Goal: Transaction & Acquisition: Obtain resource

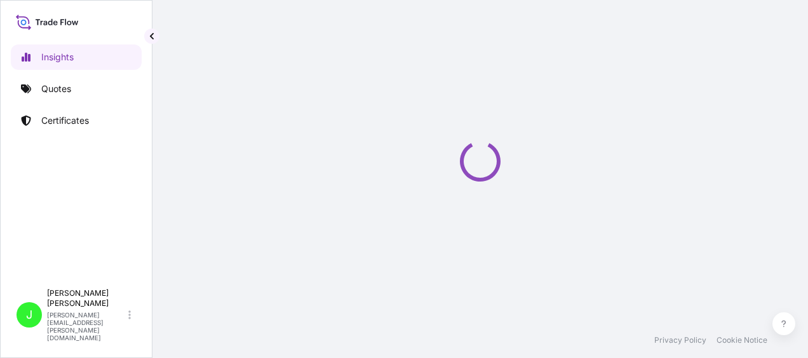
select select "2025"
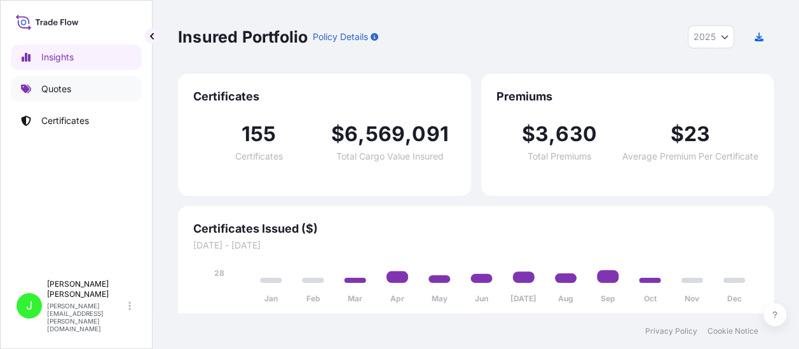
click at [57, 79] on link "Quotes" at bounding box center [76, 88] width 131 height 25
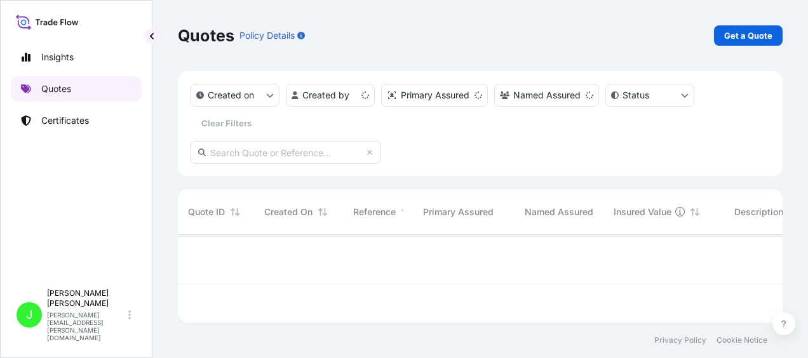
scroll to position [85, 595]
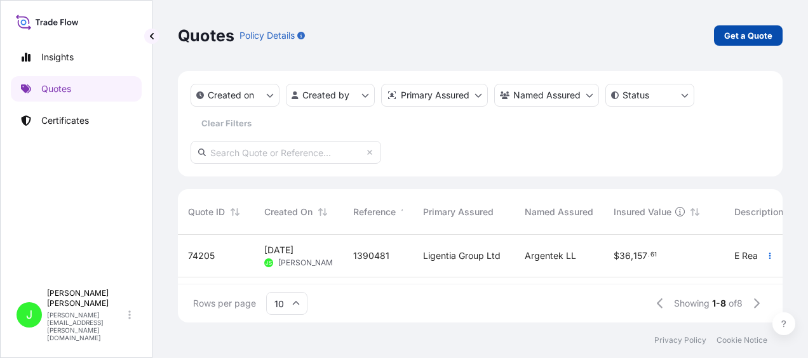
click at [763, 34] on p "Get a Quote" at bounding box center [748, 35] width 48 height 13
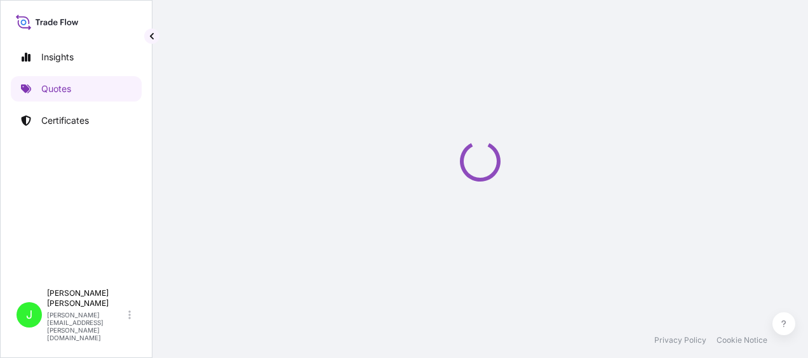
select select "Sea"
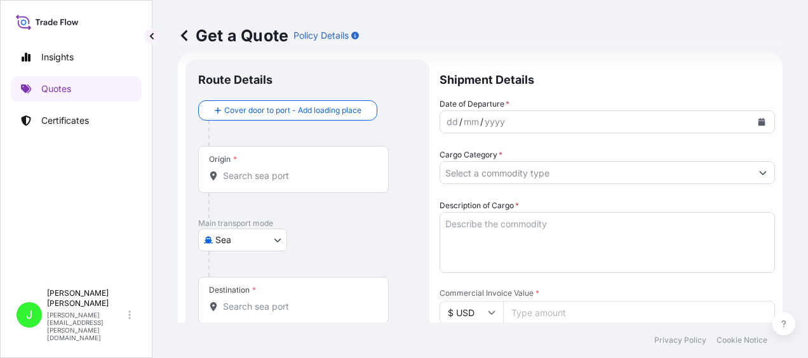
scroll to position [20, 0]
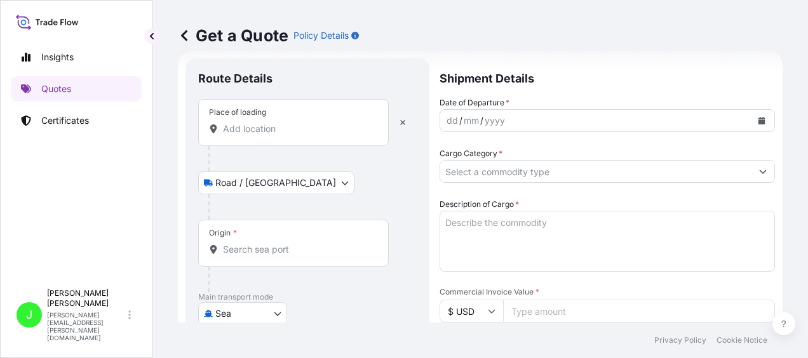
click at [257, 127] on input "Place of loading" at bounding box center [298, 129] width 150 height 13
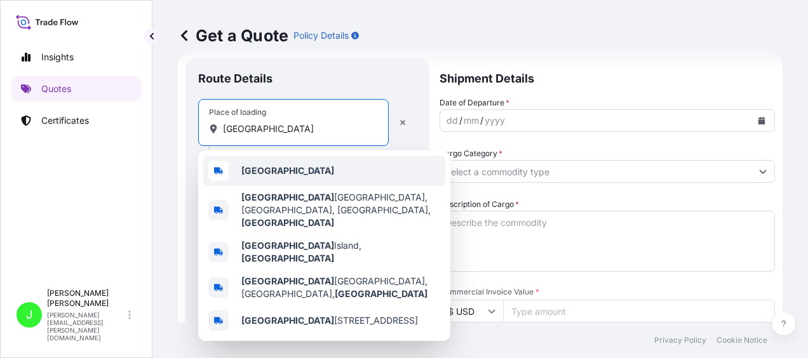
click at [259, 166] on b "[GEOGRAPHIC_DATA]" at bounding box center [287, 170] width 93 height 11
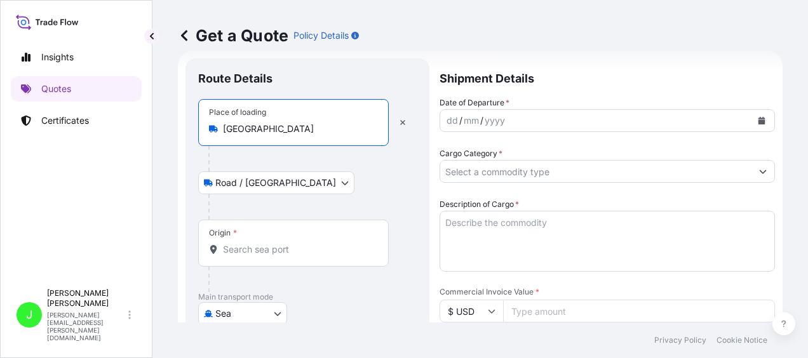
type input "[GEOGRAPHIC_DATA]"
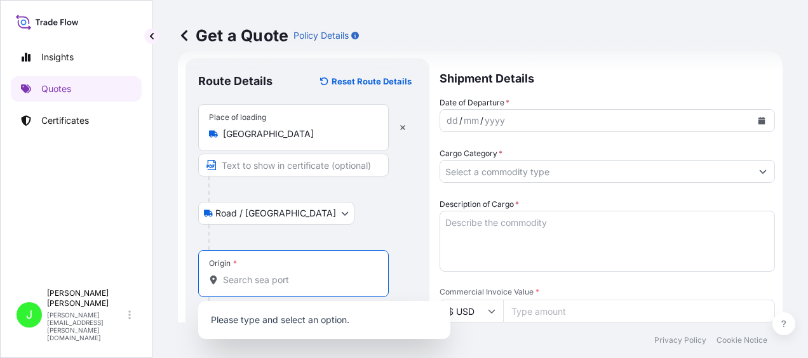
click at [250, 249] on div "Place of loading [GEOGRAPHIC_DATA] / [GEOGRAPHIC_DATA] / Inland Origin * Main t…" at bounding box center [307, 289] width 219 height 370
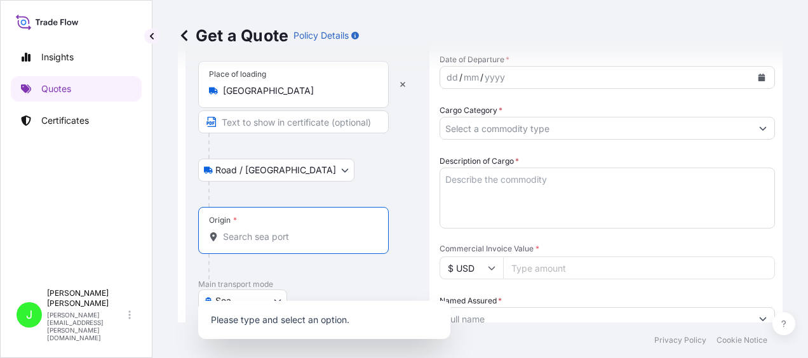
scroll to position [84, 0]
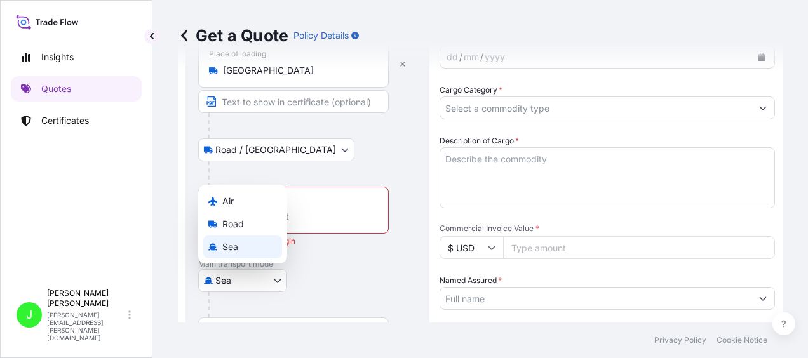
click at [275, 277] on body "0 options available. Insights Quotes Certificates [PERSON_NAME] [PERSON_NAME][E…" at bounding box center [404, 179] width 808 height 358
click at [246, 203] on div "Air" at bounding box center [242, 201] width 79 height 23
select select "Air"
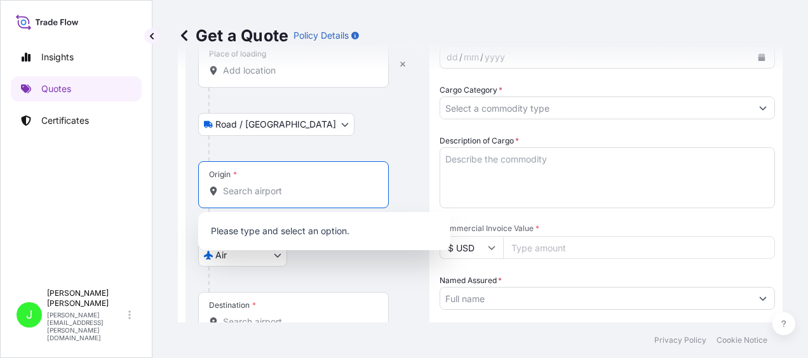
click at [255, 194] on input "Origin *" at bounding box center [298, 191] width 150 height 13
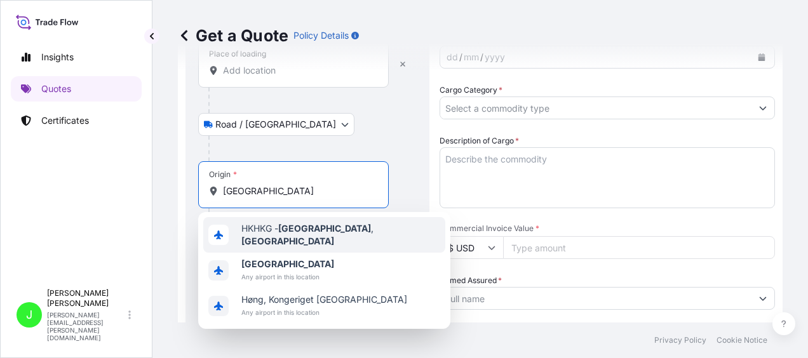
click at [264, 222] on div "HKHKG - [GEOGRAPHIC_DATA] , [GEOGRAPHIC_DATA]" at bounding box center [324, 235] width 242 height 36
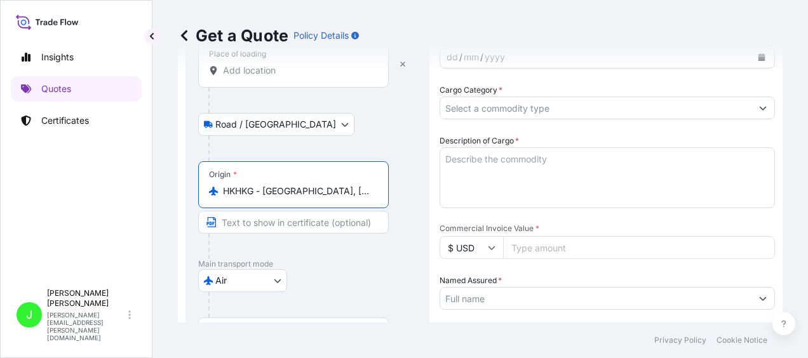
scroll to position [0, 0]
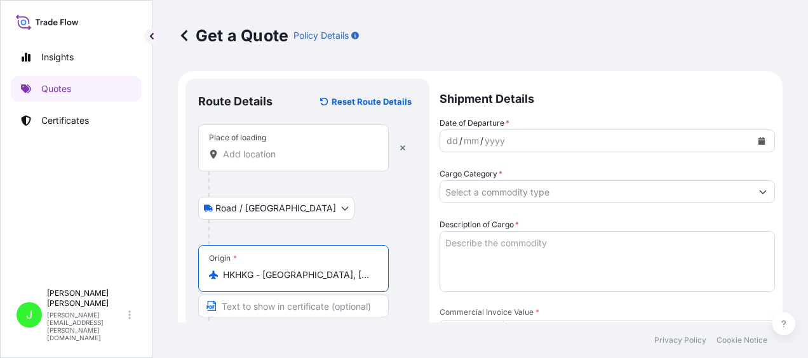
type input "HKHKG - [GEOGRAPHIC_DATA], [GEOGRAPHIC_DATA]"
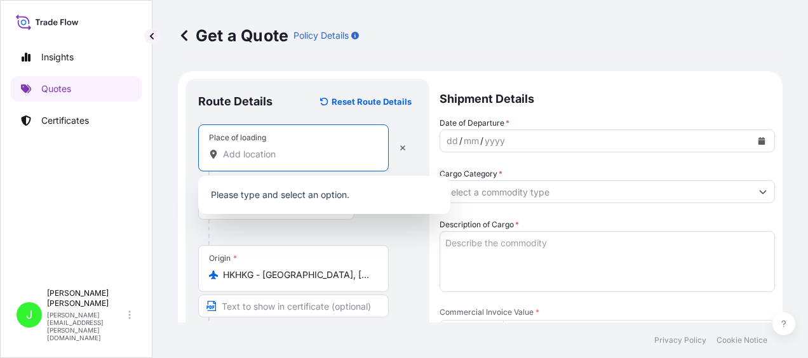
click at [316, 149] on input "Place of loading" at bounding box center [298, 154] width 150 height 13
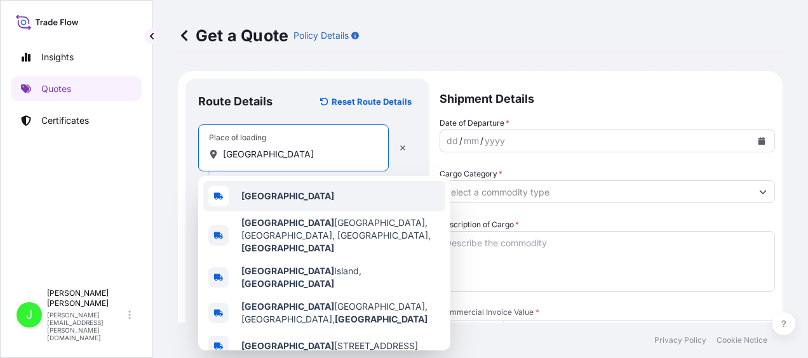
click at [276, 196] on b "[GEOGRAPHIC_DATA]" at bounding box center [287, 196] width 93 height 11
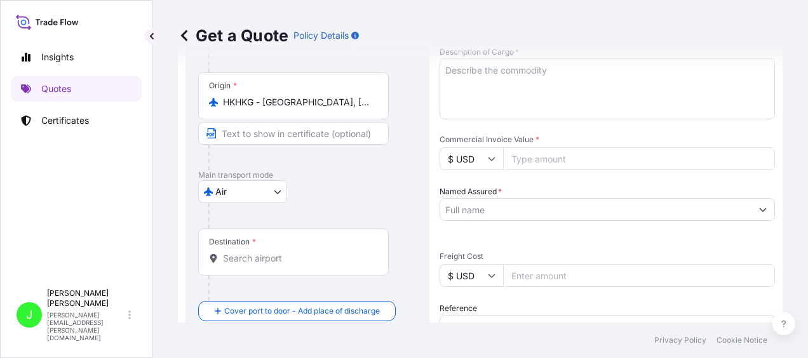
scroll to position [191, 0]
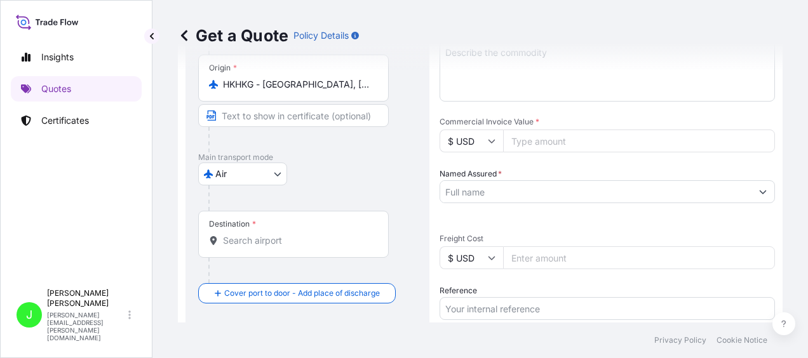
type input "[GEOGRAPHIC_DATA]"
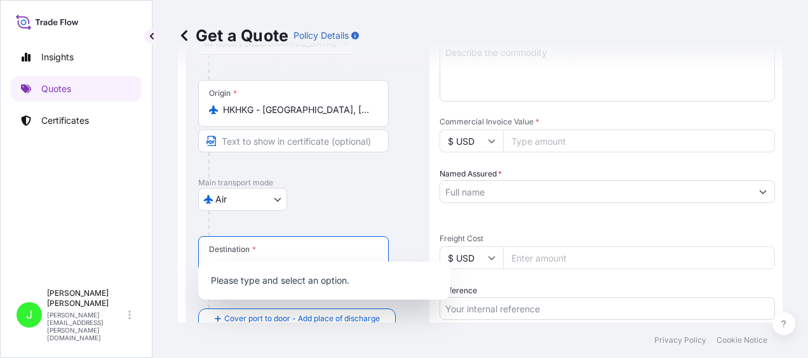
scroll to position [216, 0]
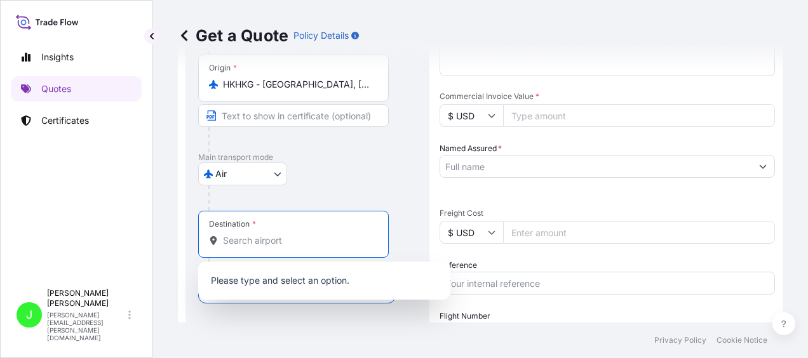
click at [268, 241] on input "Destination *" at bounding box center [298, 240] width 150 height 13
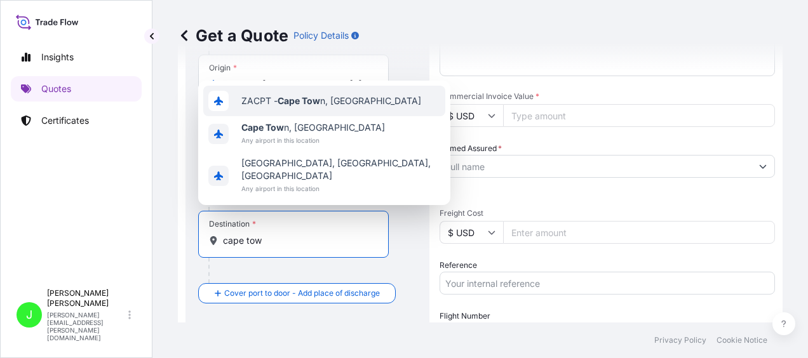
click at [329, 105] on div "ZACPT - Cape Tow n, [GEOGRAPHIC_DATA]" at bounding box center [324, 101] width 242 height 31
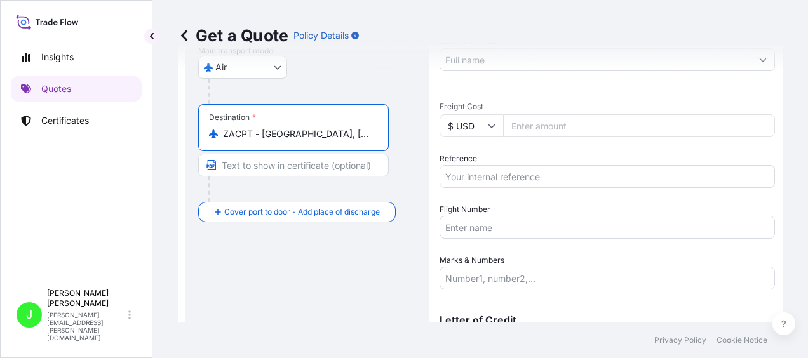
scroll to position [343, 0]
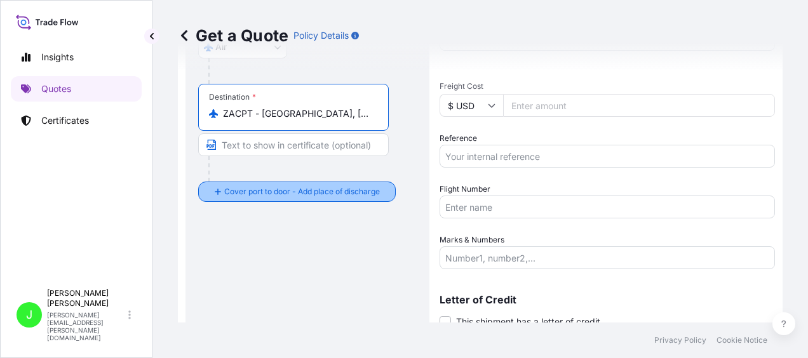
type input "ZACPT - [GEOGRAPHIC_DATA], [GEOGRAPHIC_DATA]"
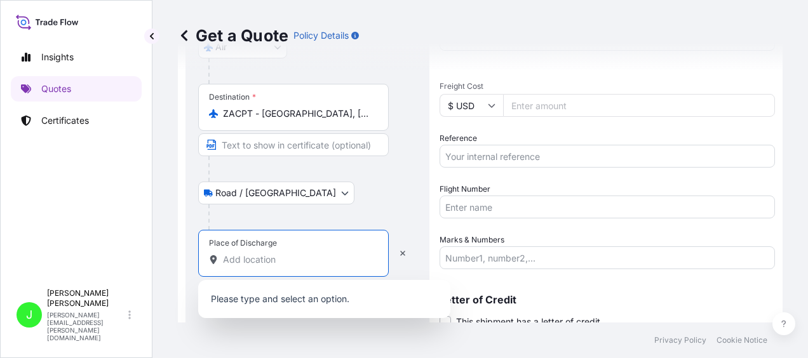
click at [273, 258] on input "Place of Discharge" at bounding box center [298, 260] width 150 height 13
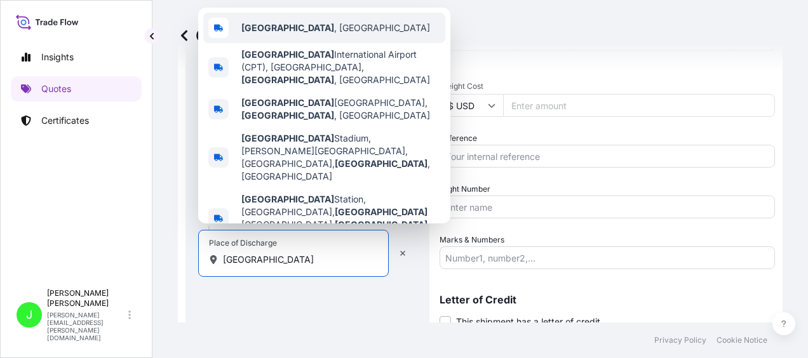
click at [259, 33] on b "[GEOGRAPHIC_DATA]" at bounding box center [287, 27] width 93 height 11
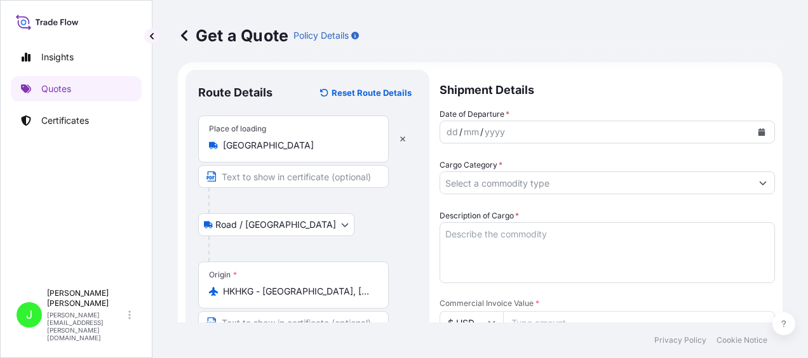
scroll to position [0, 0]
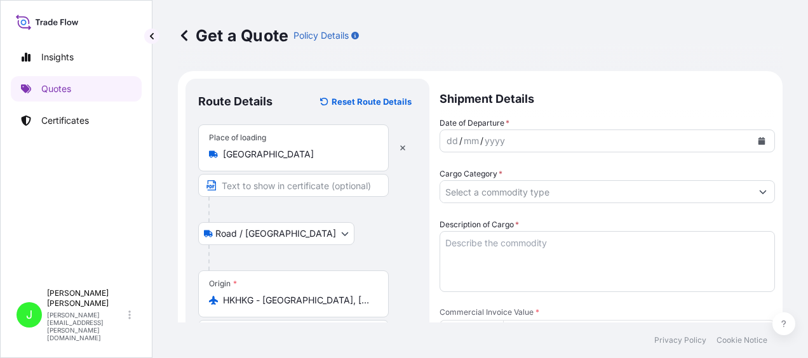
type input "[GEOGRAPHIC_DATA], [GEOGRAPHIC_DATA]"
click at [759, 139] on icon "Calendar" at bounding box center [762, 141] width 7 height 8
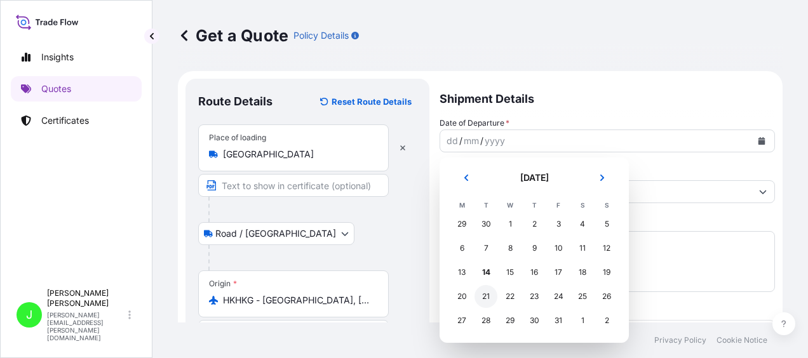
click at [485, 293] on div "21" at bounding box center [486, 296] width 23 height 23
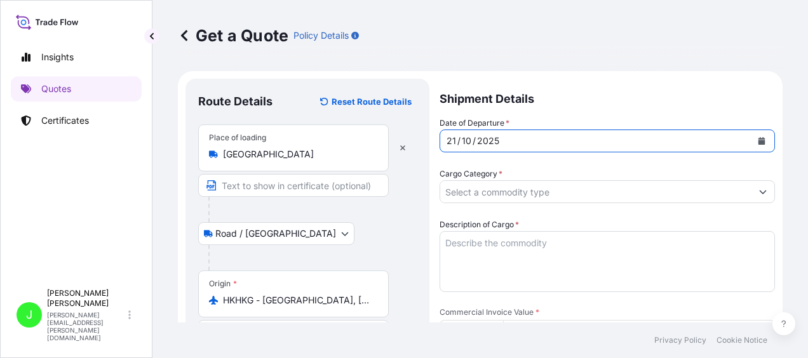
click at [759, 140] on icon "Calendar" at bounding box center [762, 141] width 7 height 8
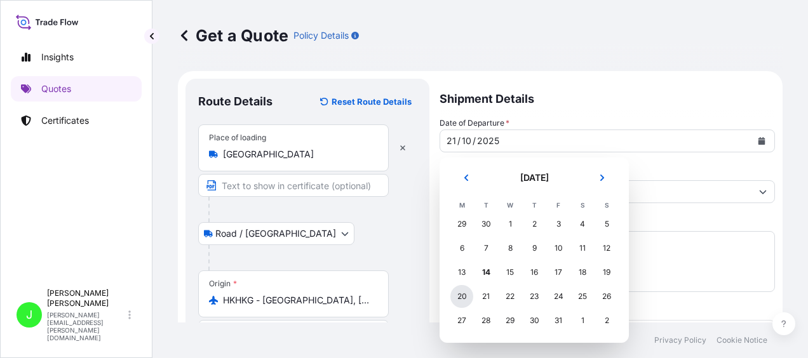
click at [461, 294] on div "20" at bounding box center [462, 296] width 23 height 23
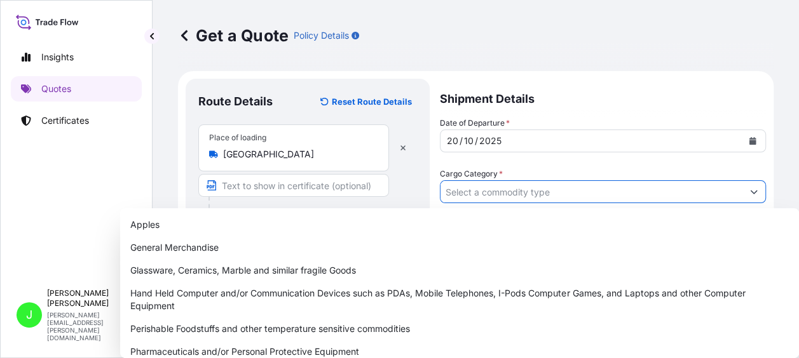
click at [538, 197] on input "Cargo Category *" at bounding box center [591, 191] width 302 height 23
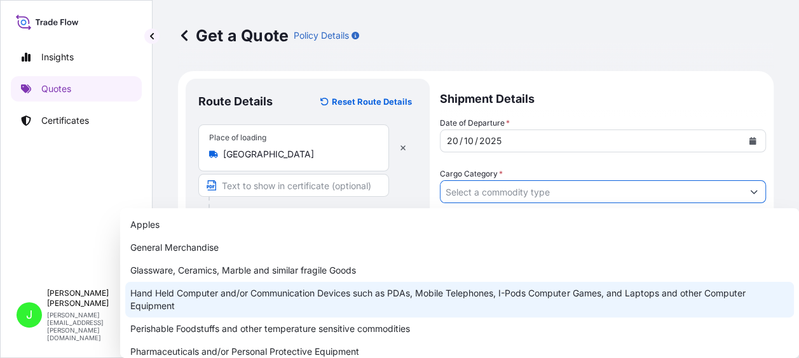
click at [173, 292] on div "Hand Held Computer and/or Communication Devices such as PDAs, Mobile Telephones…" at bounding box center [459, 300] width 668 height 36
type input "Hand Held Computer and/or Communication Devices such as PDAs, Mobile Telephones…"
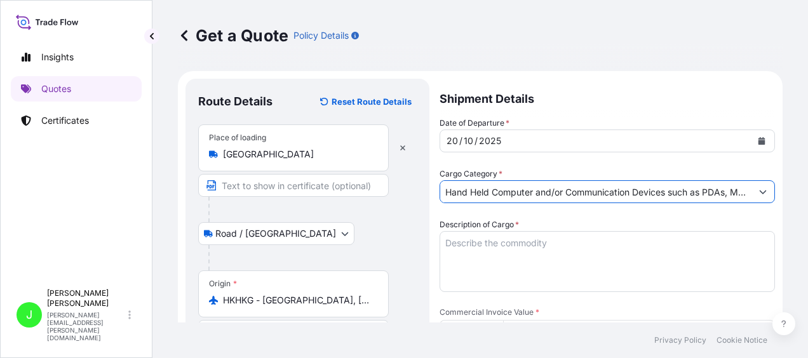
click at [462, 255] on textarea "Description of Cargo *" at bounding box center [608, 261] width 336 height 61
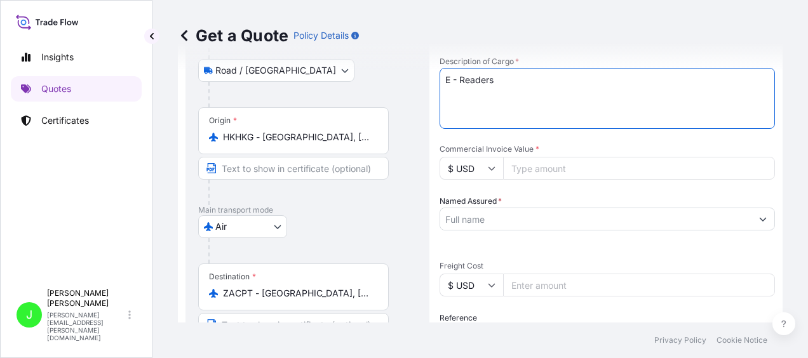
scroll to position [191, 0]
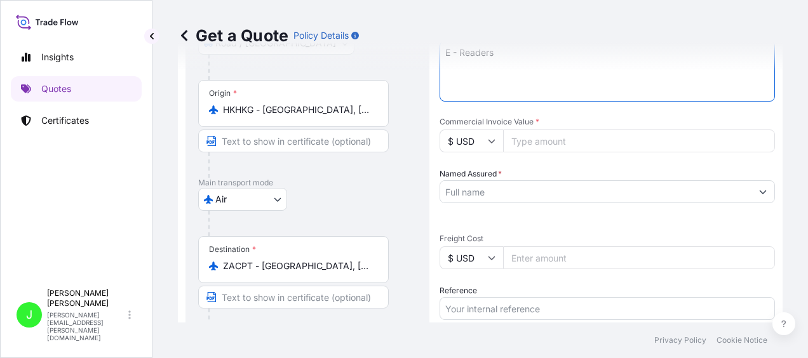
type textarea "E - Readers"
click at [492, 142] on icon at bounding box center [492, 142] width 7 height 4
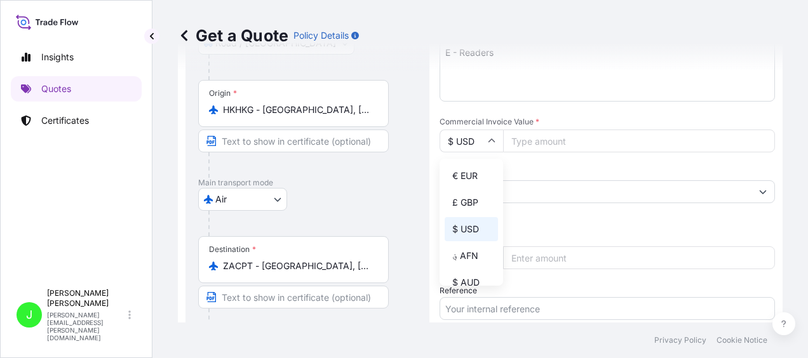
click at [553, 139] on input "Commercial Invoice Value *" at bounding box center [639, 141] width 272 height 23
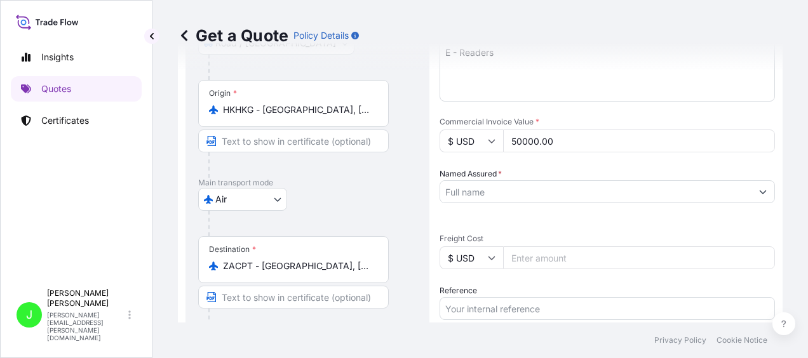
type input "50000.00"
click at [493, 187] on input "Named Assured *" at bounding box center [591, 191] width 302 height 23
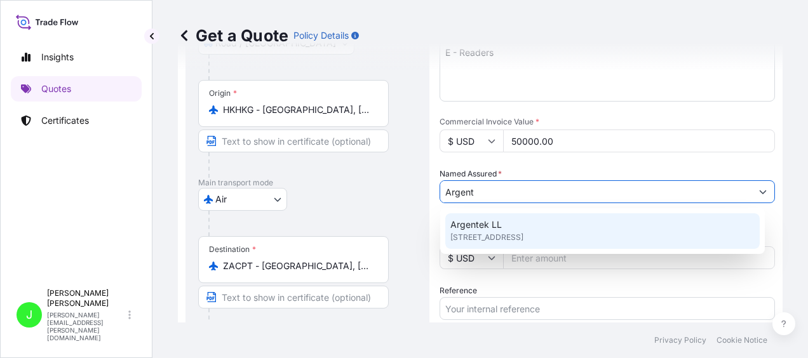
click at [483, 219] on span "Argentek LL" at bounding box center [476, 225] width 51 height 13
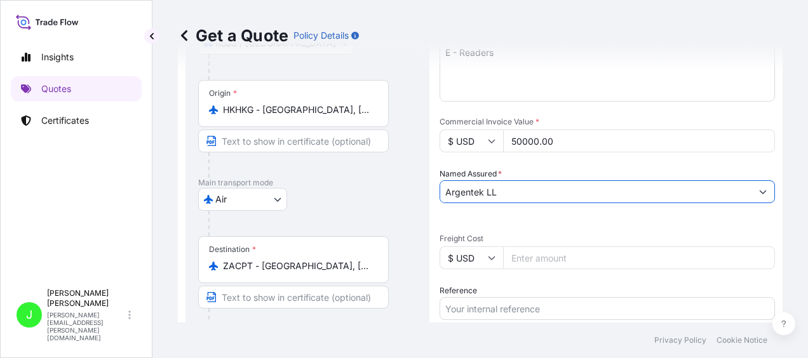
type input "Argentek LL"
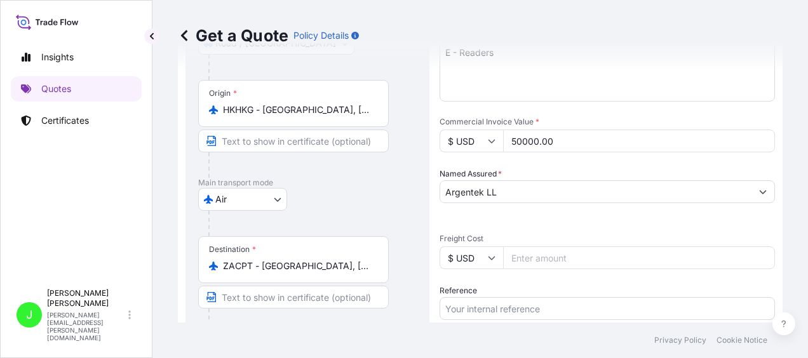
click at [491, 254] on icon at bounding box center [492, 258] width 8 height 8
click at [477, 323] on div "£ GBP" at bounding box center [471, 320] width 53 height 24
type input "£ GBP"
click at [587, 255] on input "Freight Cost" at bounding box center [639, 258] width 272 height 23
type input "2221.87"
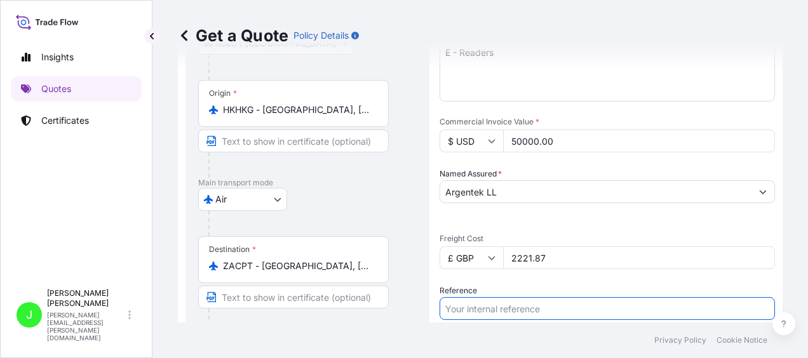
click at [506, 306] on input "Reference" at bounding box center [608, 308] width 336 height 23
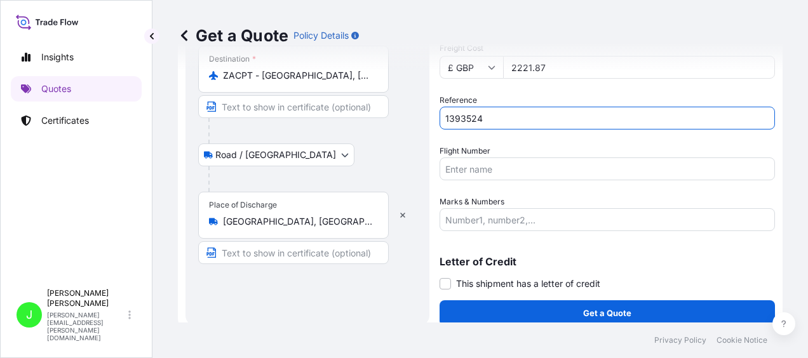
scroll to position [391, 0]
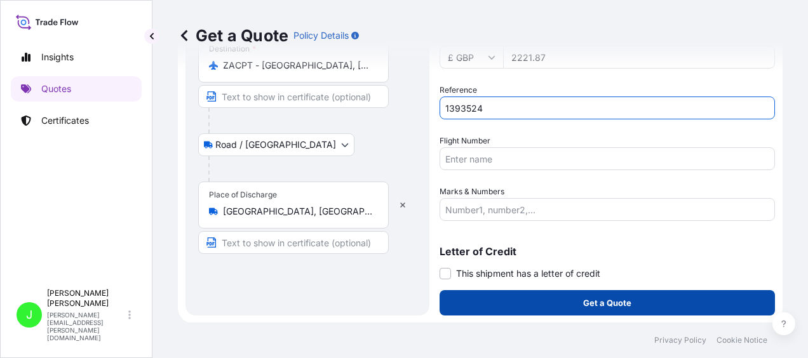
type input "1393524"
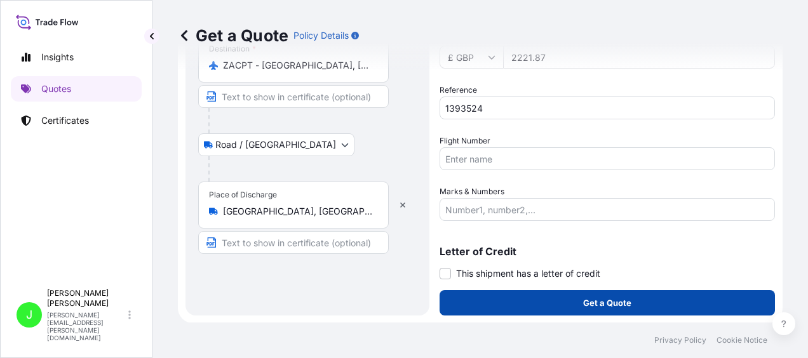
click at [600, 297] on p "Get a Quote" at bounding box center [607, 303] width 48 height 13
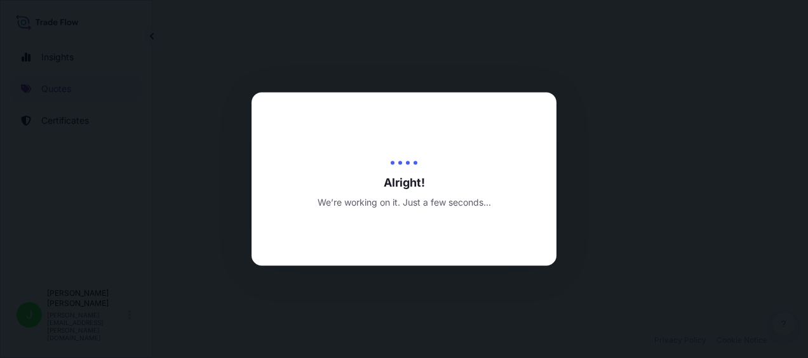
select select "Road / [GEOGRAPHIC_DATA]"
select select "Air"
select select "Road / [GEOGRAPHIC_DATA]"
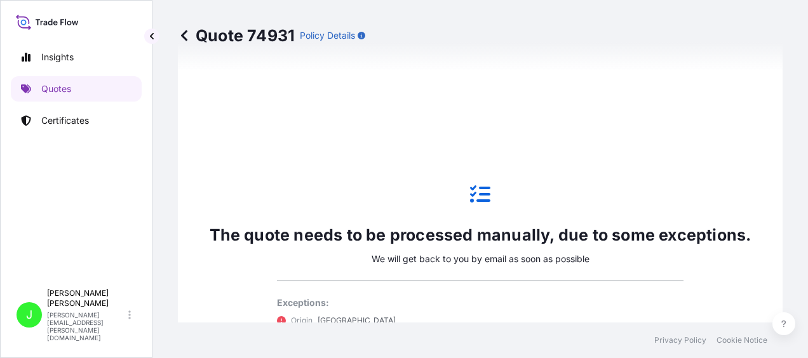
scroll to position [918, 0]
